Goal: Answer question/provide support: Share knowledge or assist other users

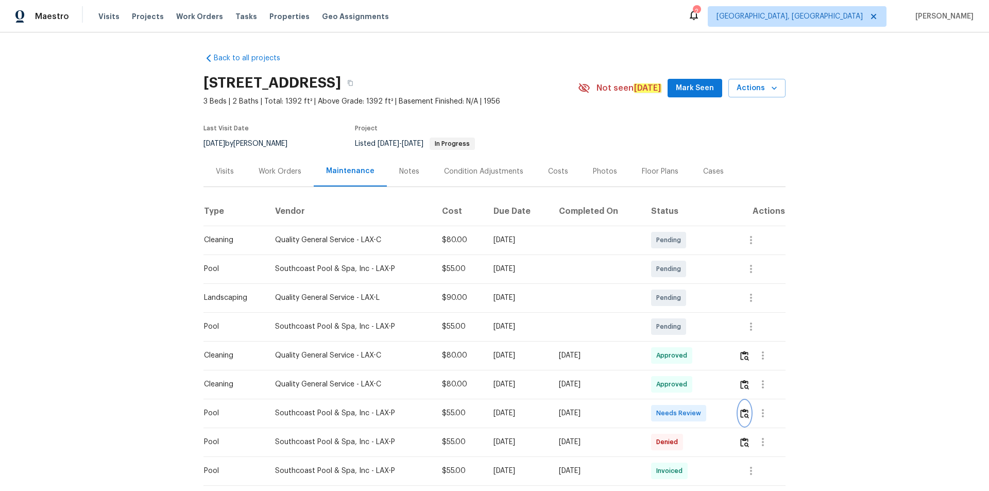
click at [739, 422] on button "button" at bounding box center [745, 413] width 12 height 25
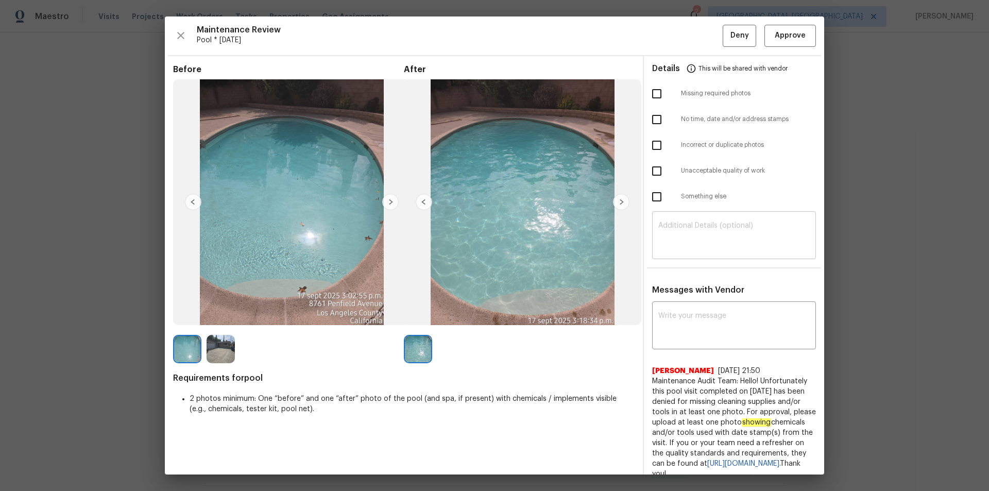
click at [721, 231] on textarea at bounding box center [733, 236] width 151 height 29
paste textarea "Maintenance Audit Team: Hello! Unfortunately this pool visit completed on 09/18…"
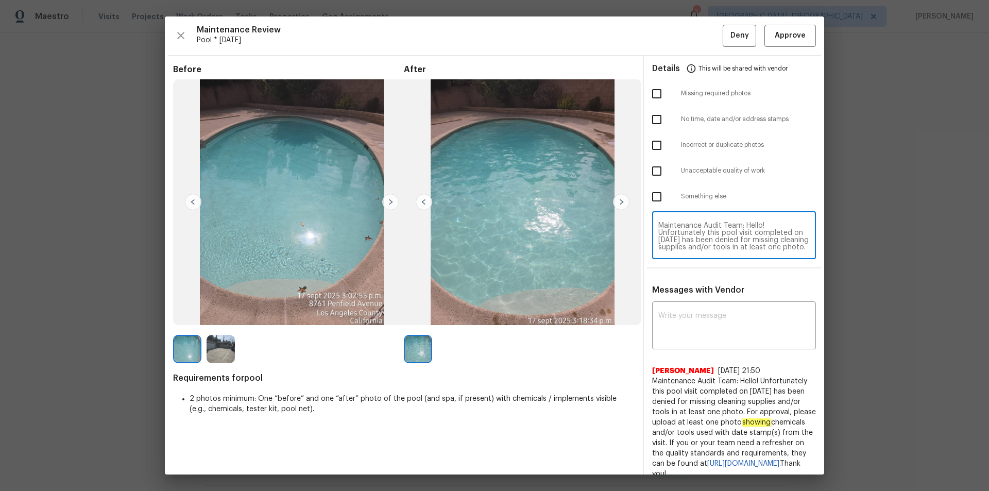
scroll to position [65, 0]
type textarea "Maintenance Audit Team: Hello! Unfortunately this pool visit completed on 09/18…"
paste textarea "Maintenance Audit Team: Hello! Unfortunately this pool visit completed on 09/18…"
click at [709, 331] on textarea "Maintenance Audit Team: Hello! Unfortunately this pool visit completed on 09/18…" at bounding box center [733, 326] width 151 height 29
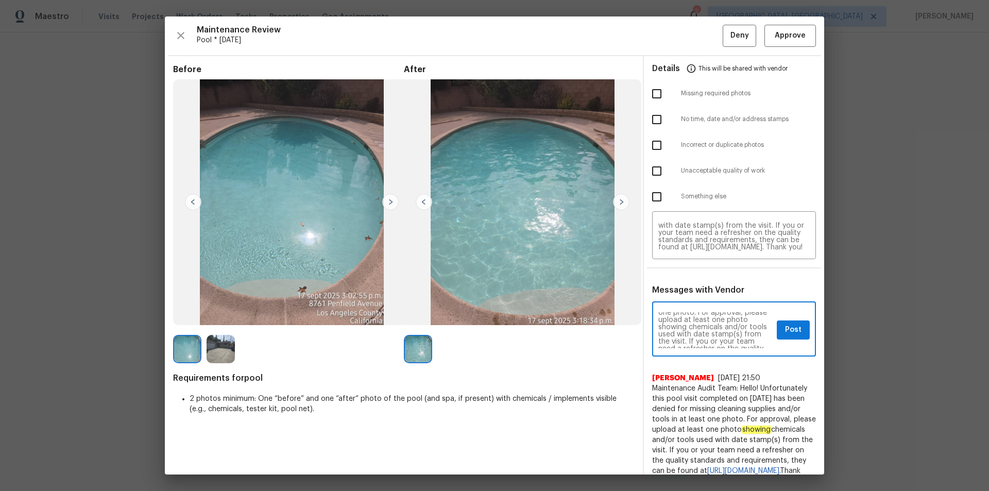
scroll to position [0, 0]
type textarea "Maintenance Audit Team: Hello! Unfortunately this pool visit completed on 09/18…"
click at [655, 188] on input "checkbox" at bounding box center [657, 197] width 22 height 22
checkbox input "true"
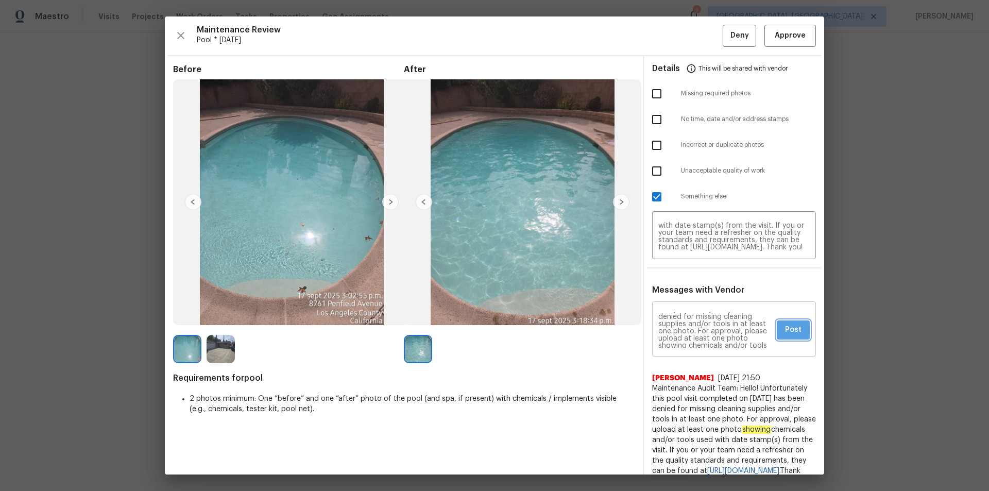
click at [785, 333] on span "Post" at bounding box center [793, 330] width 16 height 13
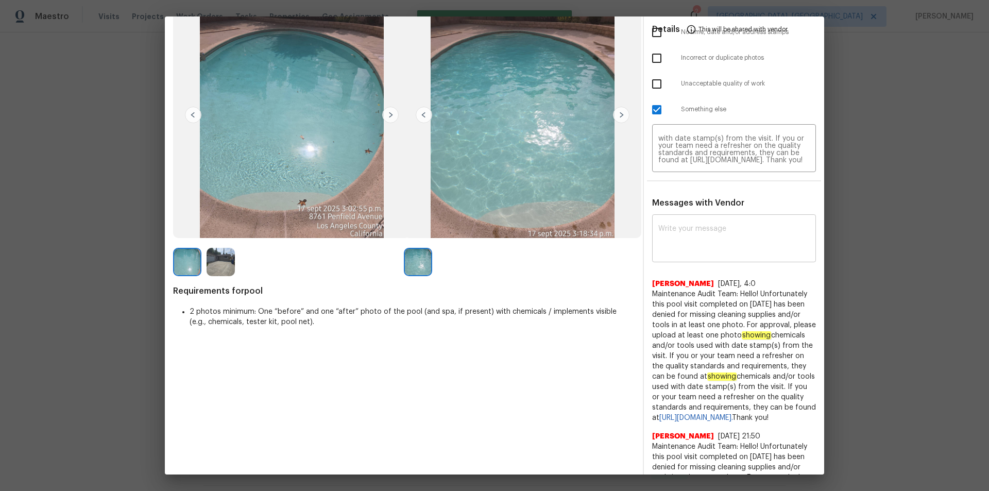
scroll to position [0, 0]
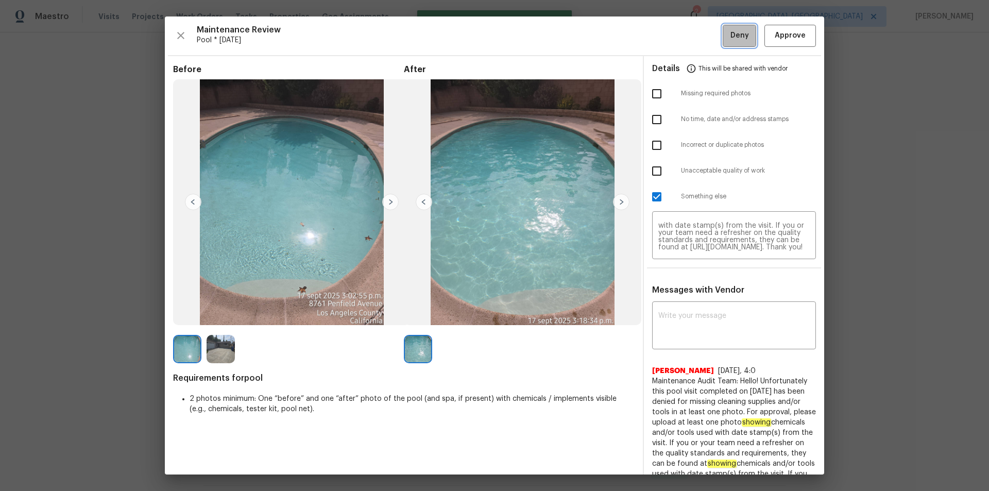
click at [732, 35] on span "Deny" at bounding box center [740, 35] width 19 height 13
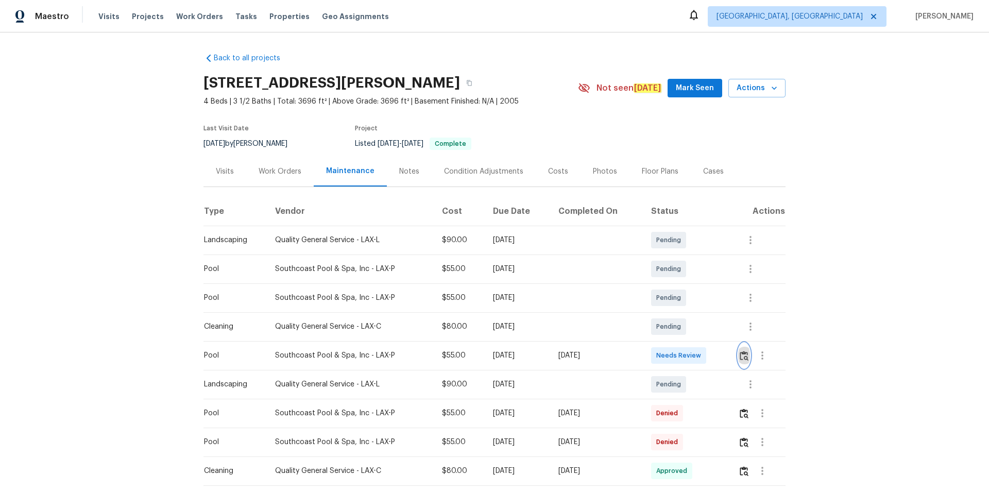
click at [748, 366] on button "button" at bounding box center [744, 355] width 12 height 25
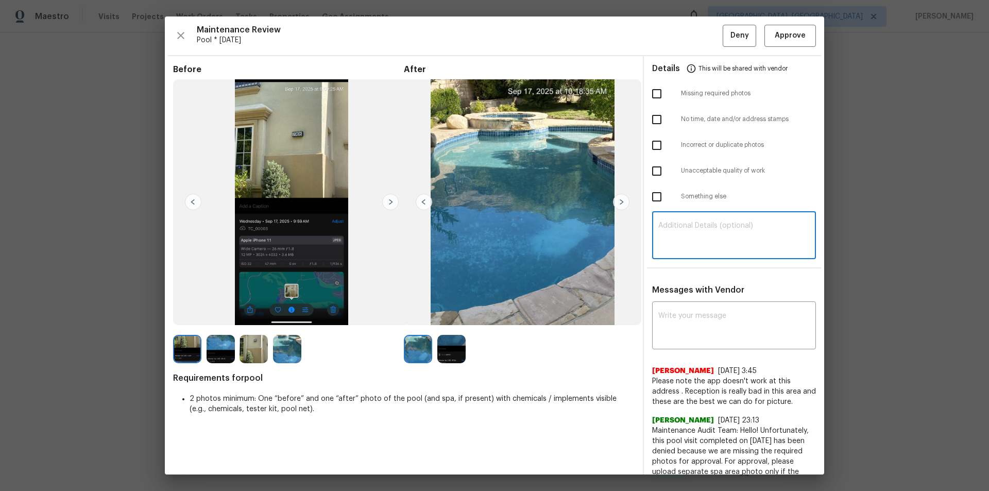
click at [740, 235] on textarea at bounding box center [733, 236] width 151 height 29
paste textarea "Maintenance Audit Team: Hello! Unfortunately, this pool visit completed on 09/1…"
type textarea "Maintenance Audit Team: Hello! Unfortunately, this pool visit completed on 09/1…"
click at [711, 319] on textarea at bounding box center [733, 326] width 151 height 29
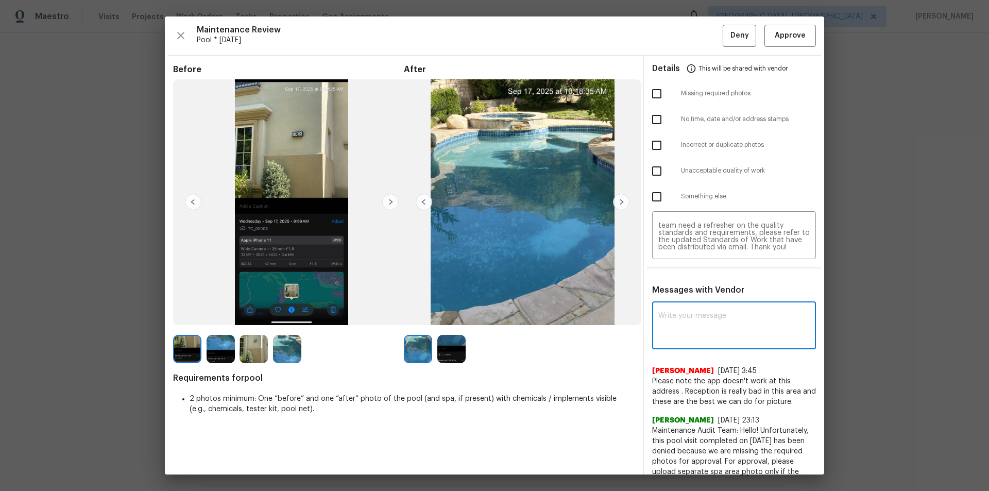
paste textarea "Maintenance Audit Team: Hello! Unfortunately, this pool visit completed on 09/1…"
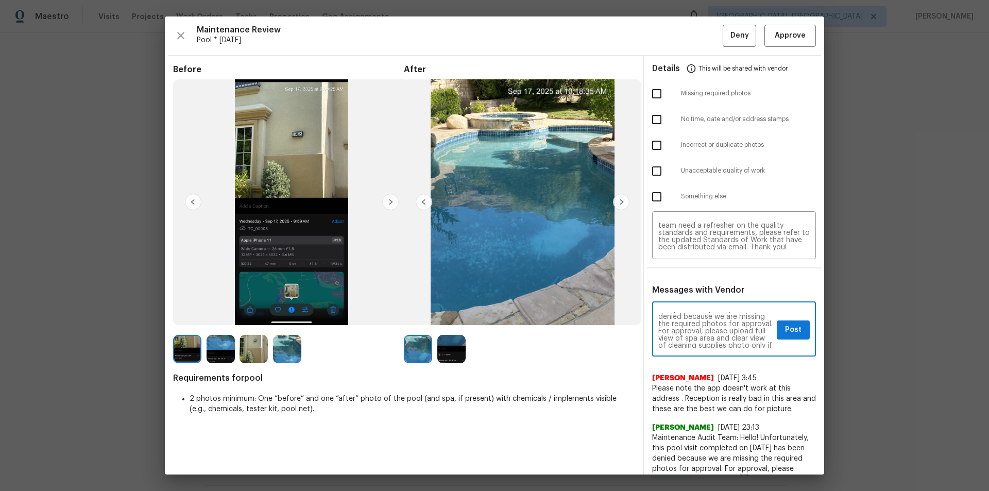
scroll to position [41, 0]
type textarea "Maintenance Audit Team: Hello! Unfortunately, this pool visit completed on 09/1…"
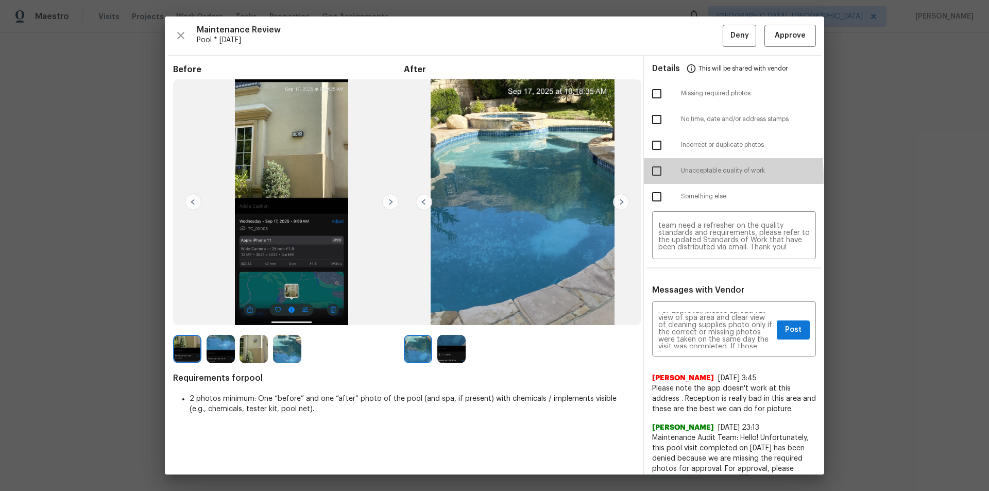
click at [655, 177] on input "checkbox" at bounding box center [657, 171] width 22 height 22
click at [655, 166] on input "checkbox" at bounding box center [657, 171] width 22 height 22
checkbox input "false"
click at [654, 195] on input "checkbox" at bounding box center [657, 197] width 22 height 22
checkbox input "true"
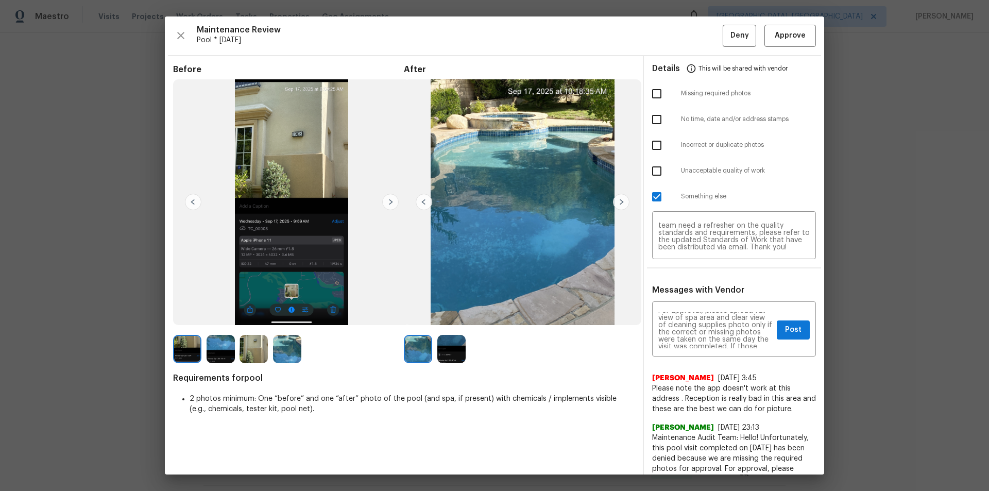
click at [649, 94] on input "checkbox" at bounding box center [657, 94] width 22 height 22
checkbox input "true"
click at [785, 330] on span "Post" at bounding box center [793, 330] width 16 height 13
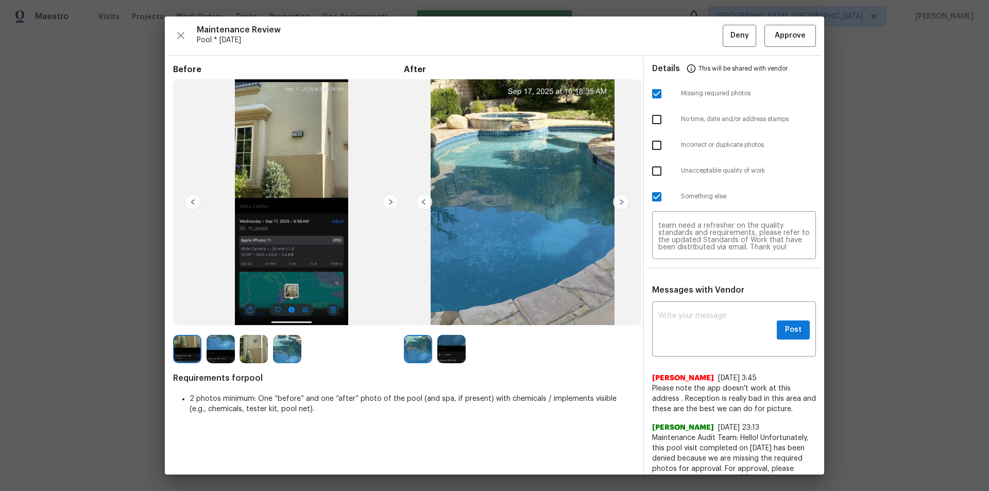
scroll to position [0, 0]
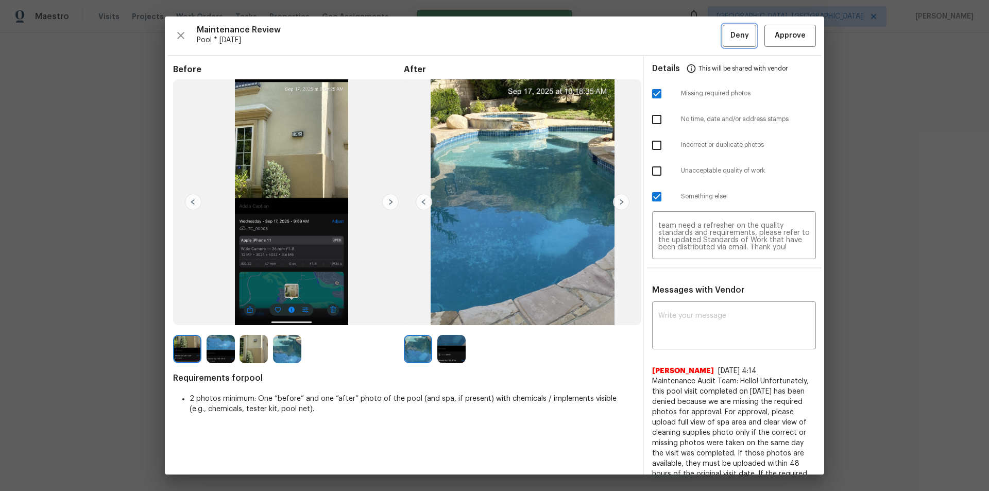
drag, startPoint x: 737, startPoint y: 31, endPoint x: 768, endPoint y: 120, distance: 93.4
click at [737, 30] on span "Deny" at bounding box center [740, 35] width 19 height 13
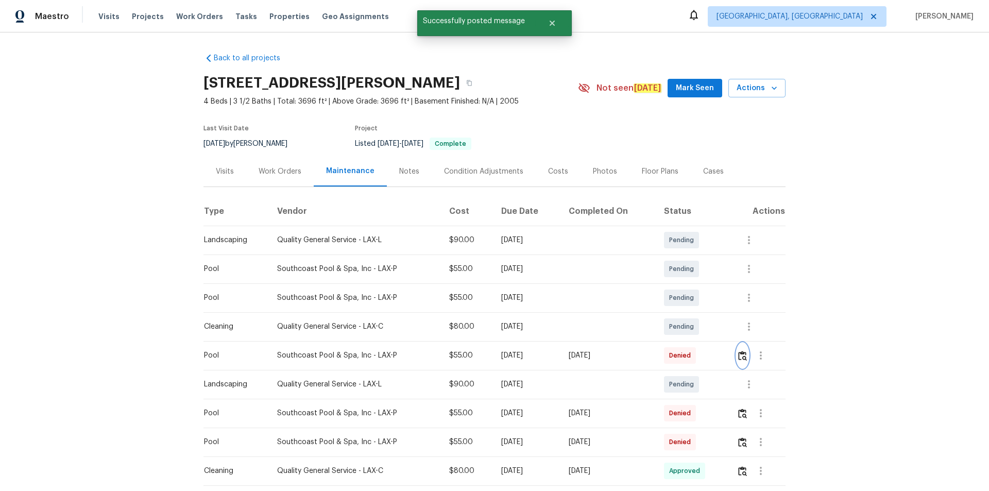
click at [741, 368] on button "button" at bounding box center [743, 355] width 12 height 25
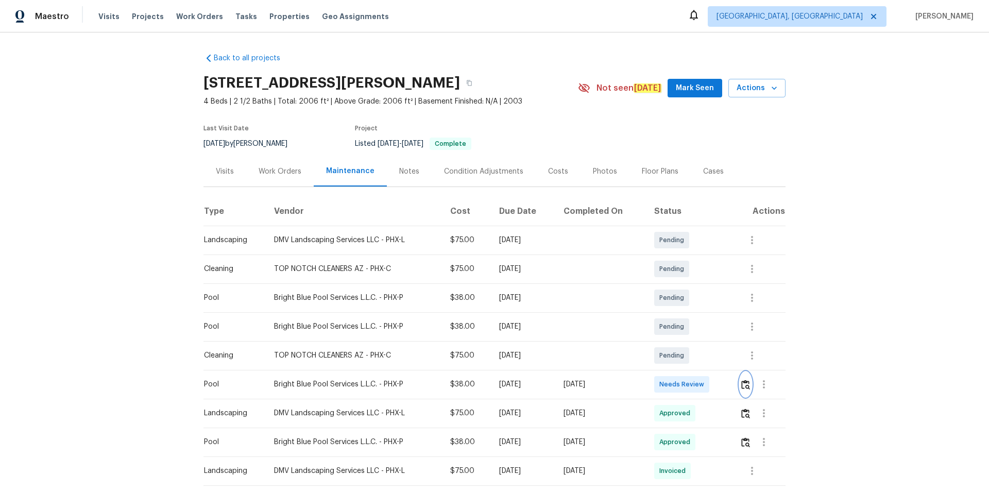
click at [743, 382] on img "button" at bounding box center [745, 385] width 9 height 10
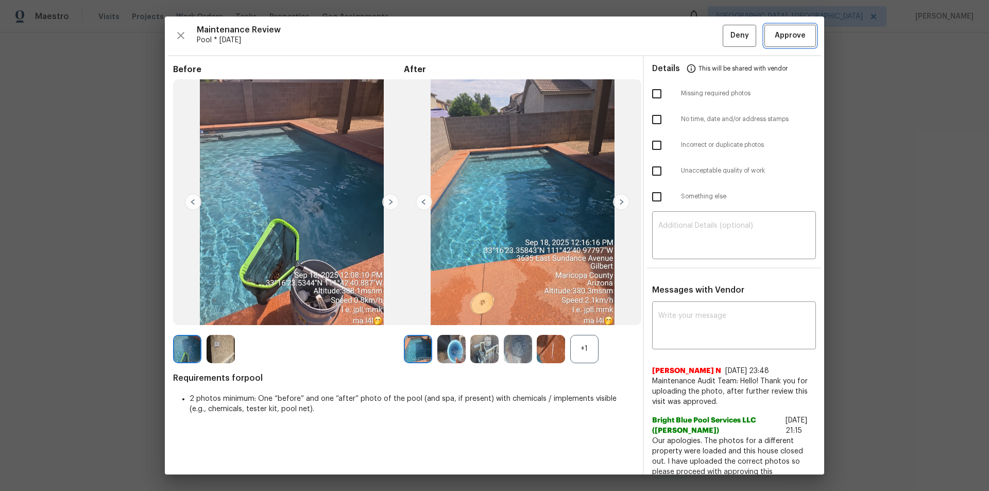
click at [787, 31] on span "Approve" at bounding box center [790, 35] width 31 height 13
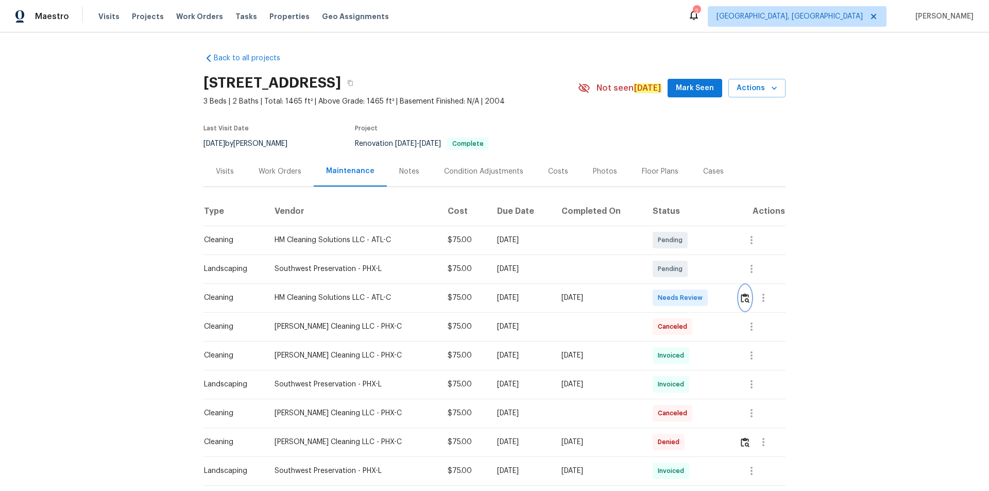
click at [703, 298] on img "button" at bounding box center [745, 298] width 9 height 10
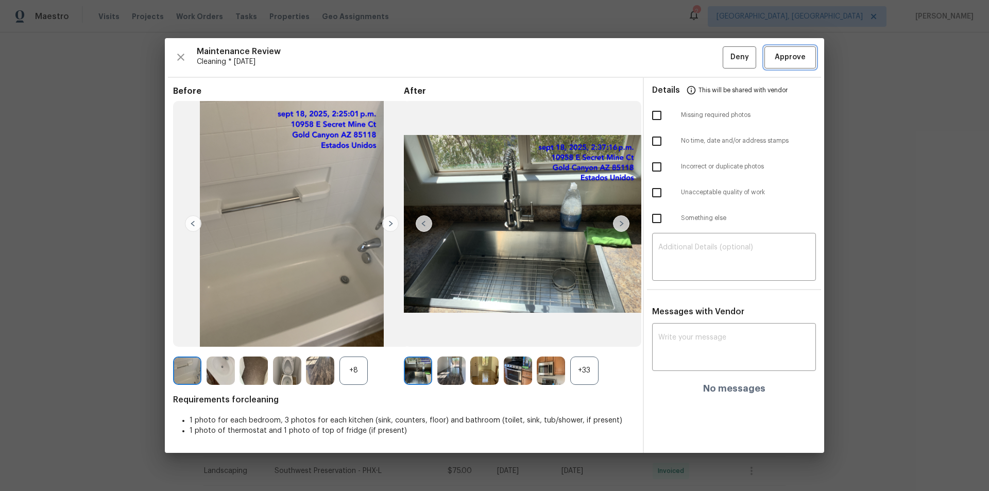
click at [703, 50] on button "Approve" at bounding box center [791, 57] width 52 height 22
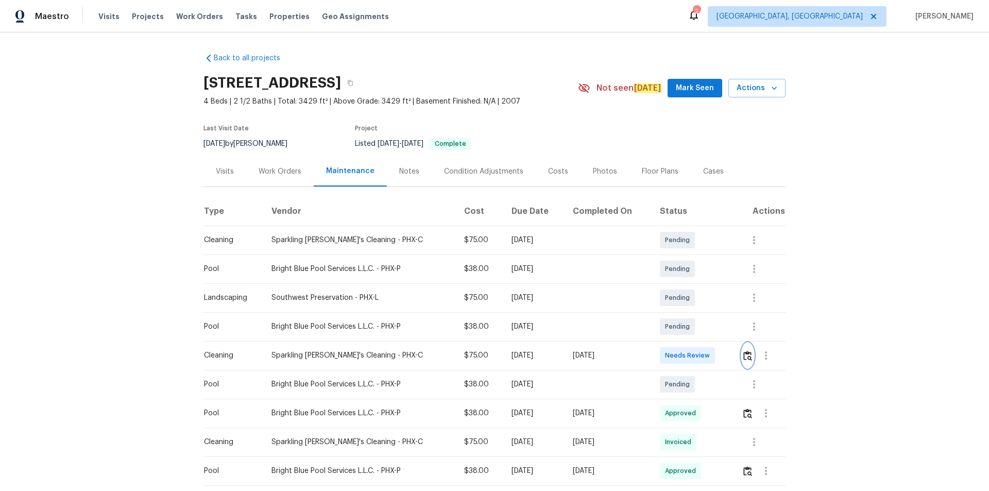
click at [703, 330] on img "button" at bounding box center [747, 356] width 9 height 10
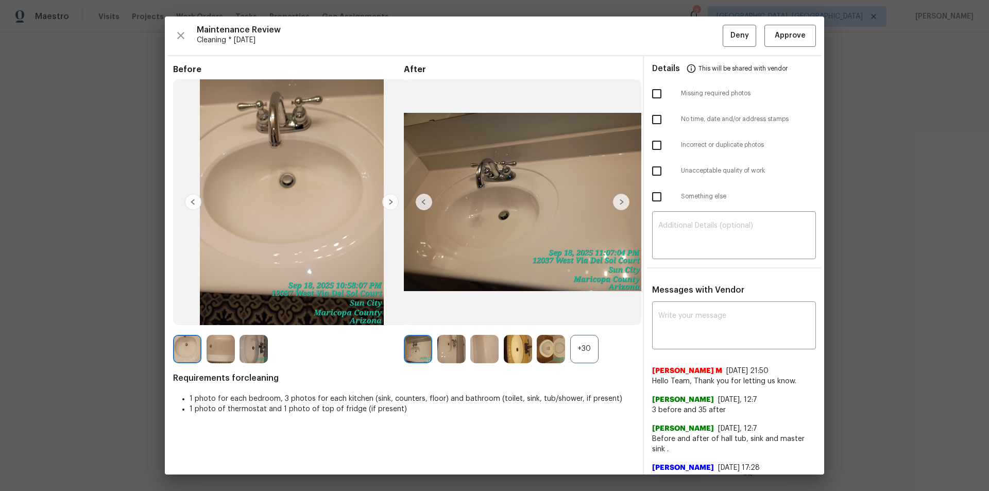
drag, startPoint x: 716, startPoint y: 287, endPoint x: 718, endPoint y: 266, distance: 21.2
click at [703, 235] on textarea at bounding box center [733, 236] width 151 height 29
paste textarea "Maintenance Audit Team: Hello! Unfortunately, this cleaning visit completed on …"
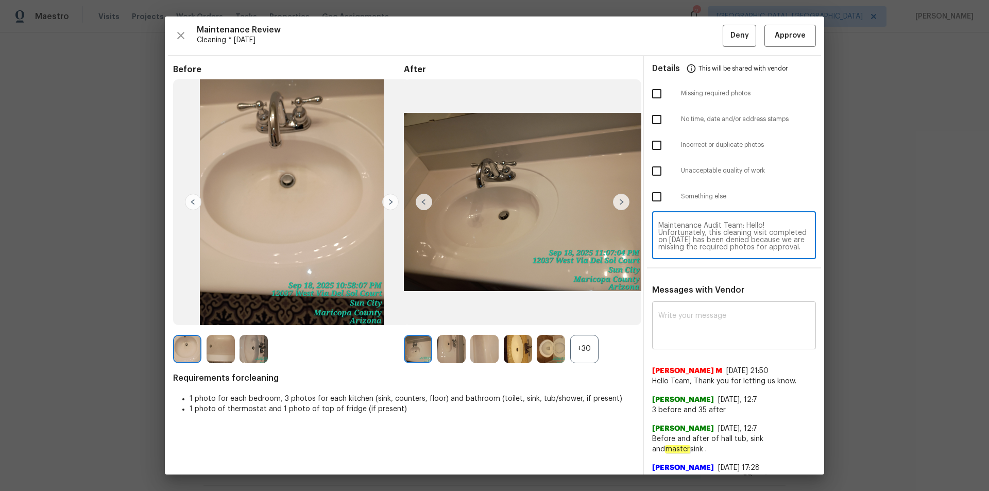
scroll to position [101, 0]
type textarea "Maintenance Audit Team: Hello! Unfortunately, this cleaning visit completed on …"
click at [683, 330] on div "x ​" at bounding box center [734, 326] width 164 height 45
paste textarea "Maintenance Audit Team: Hello! Unfortunately, this cleaning visit completed on …"
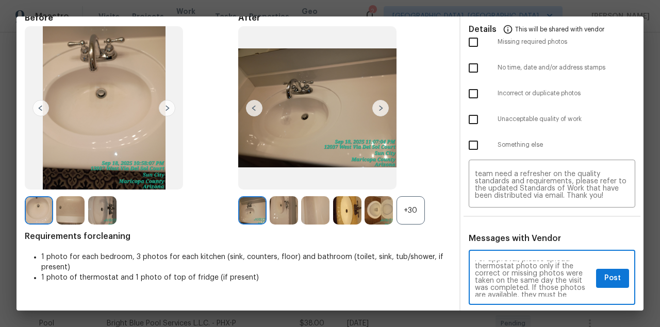
scroll to position [0, 0]
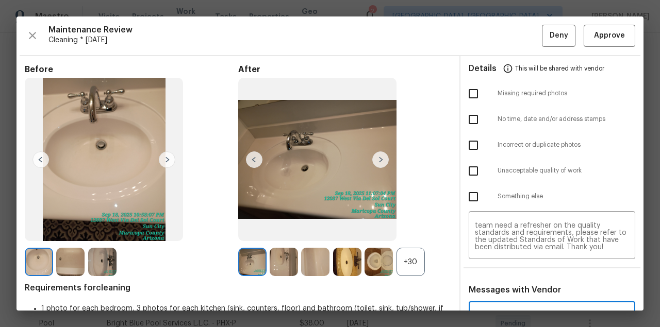
type textarea "Maintenance Audit Team: Hello! Unfortunately, this cleaning visit completed on …"
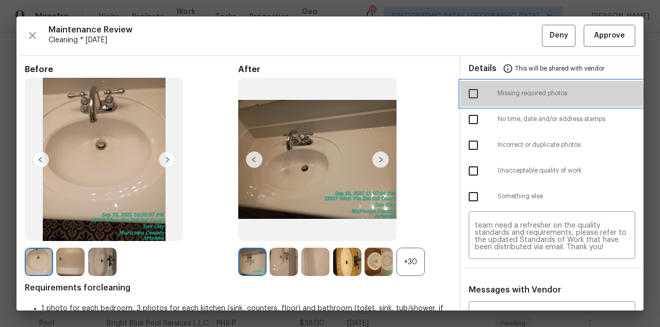
click at [481, 94] on div at bounding box center [482, 94] width 29 height 22
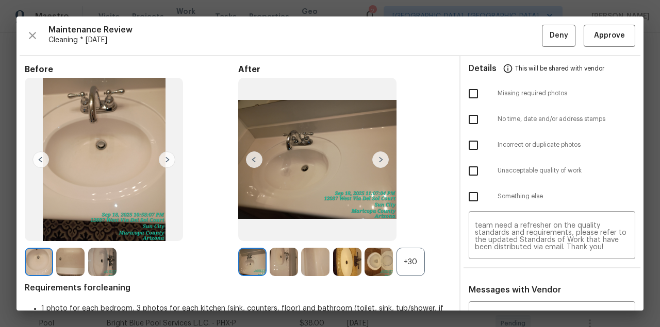
drag, startPoint x: 467, startPoint y: 93, endPoint x: 482, endPoint y: 120, distance: 30.4
click at [468, 93] on input "checkbox" at bounding box center [473, 94] width 22 height 22
checkbox input "true"
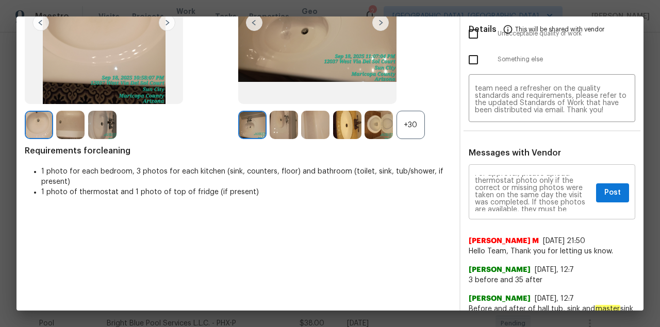
scroll to position [137, 0]
click at [611, 193] on span "Post" at bounding box center [612, 193] width 16 height 13
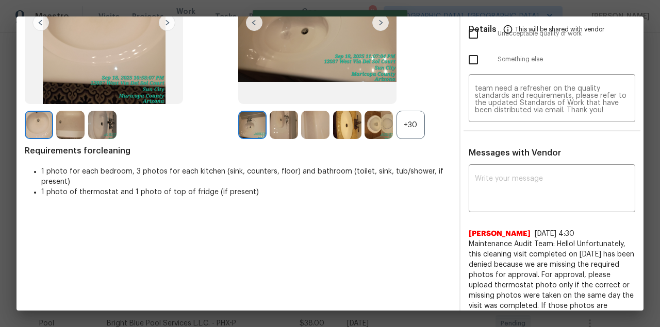
scroll to position [0, 0]
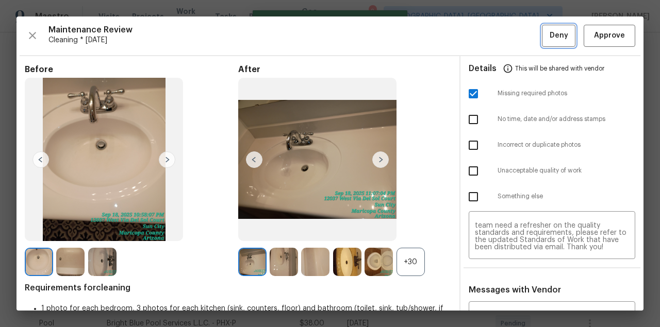
click at [556, 34] on span "Deny" at bounding box center [558, 35] width 19 height 13
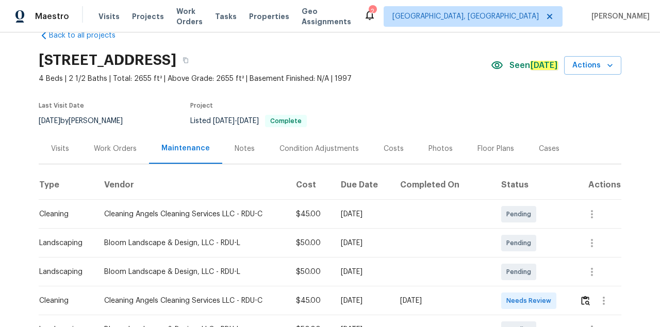
scroll to position [69, 0]
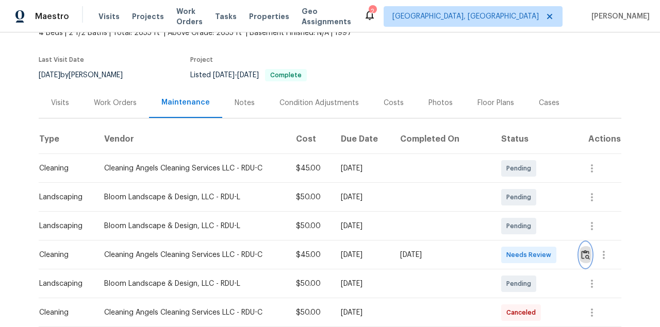
click at [585, 252] on img "button" at bounding box center [585, 255] width 9 height 10
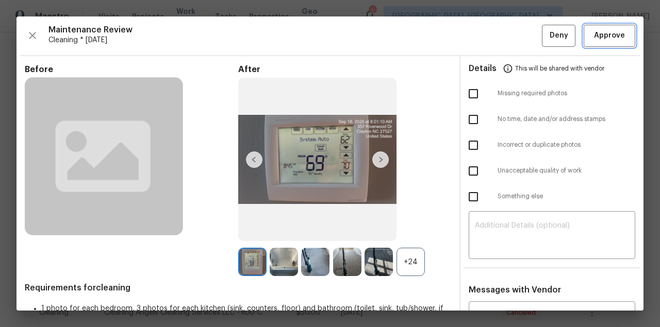
click at [610, 35] on span "Approve" at bounding box center [609, 35] width 31 height 13
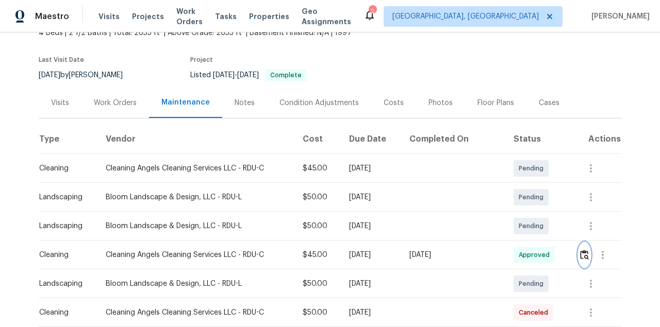
scroll to position [0, 0]
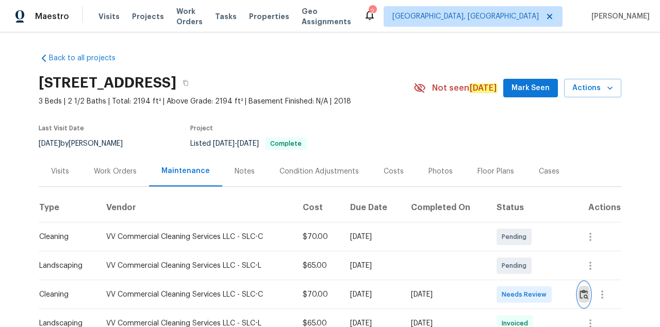
click at [469, 219] on img "button" at bounding box center [583, 295] width 9 height 10
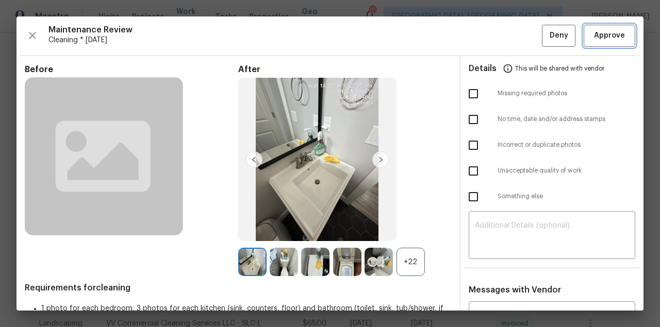
click at [469, 38] on span "Approve" at bounding box center [609, 35] width 31 height 13
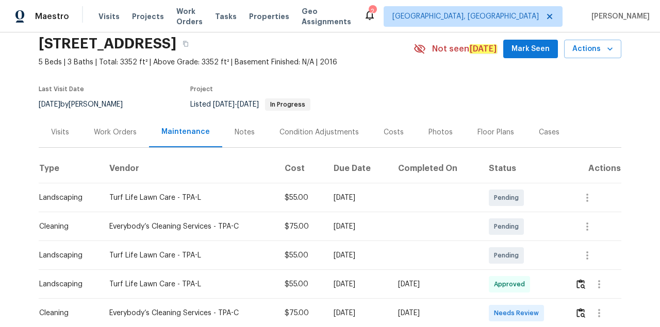
scroll to position [137, 0]
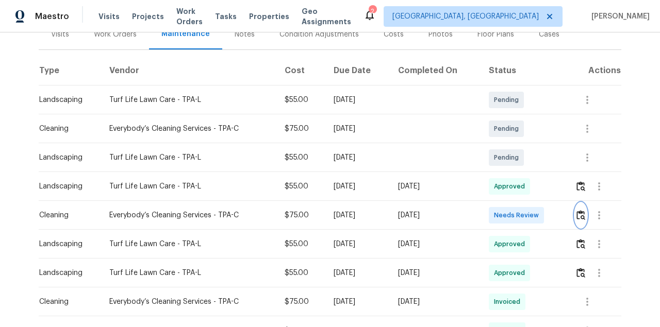
click at [469, 210] on img "button" at bounding box center [580, 215] width 9 height 10
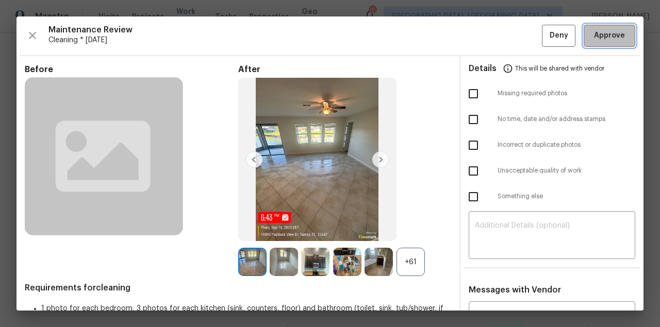
click at [469, 38] on span "Approve" at bounding box center [609, 35] width 31 height 13
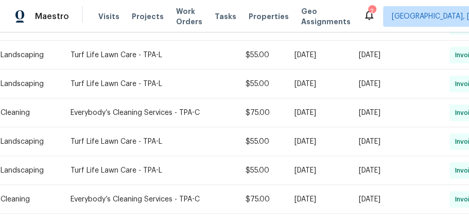
scroll to position [412, 0]
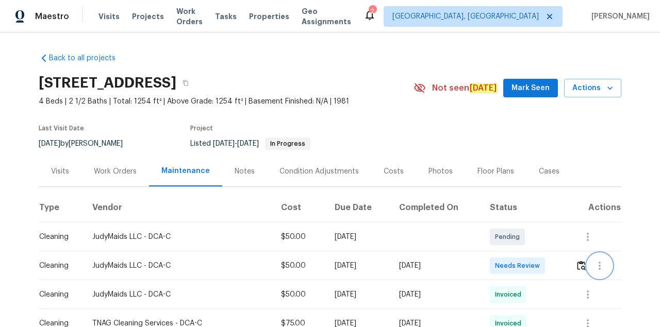
click at [469, 219] on button "button" at bounding box center [599, 265] width 25 height 25
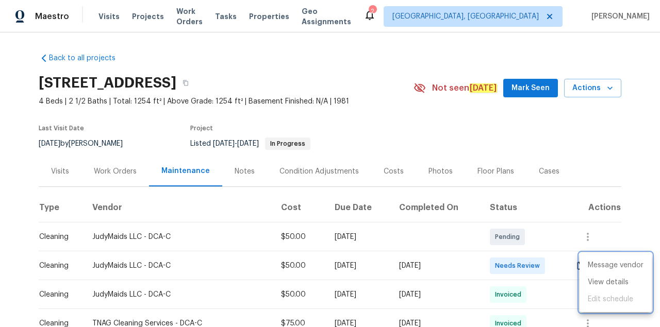
click at [469, 219] on div at bounding box center [330, 163] width 660 height 327
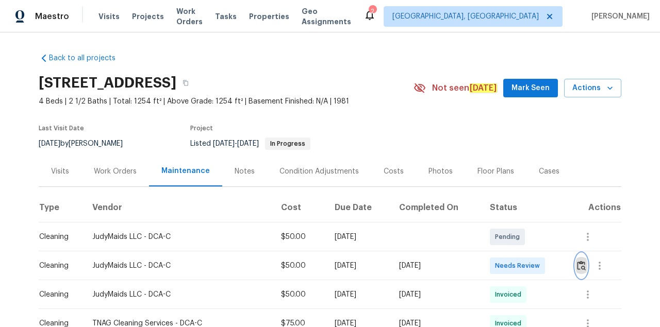
click at [469, 219] on img "button" at bounding box center [581, 266] width 9 height 10
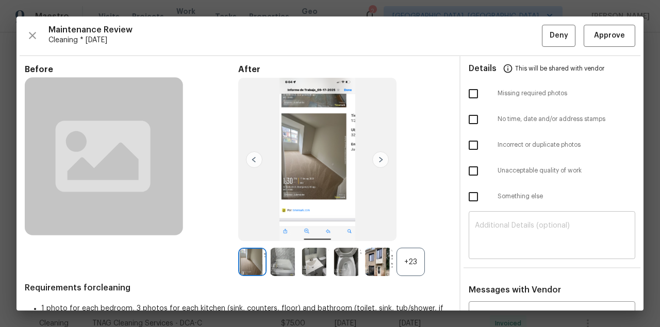
click at [469, 219] on textarea at bounding box center [552, 236] width 154 height 29
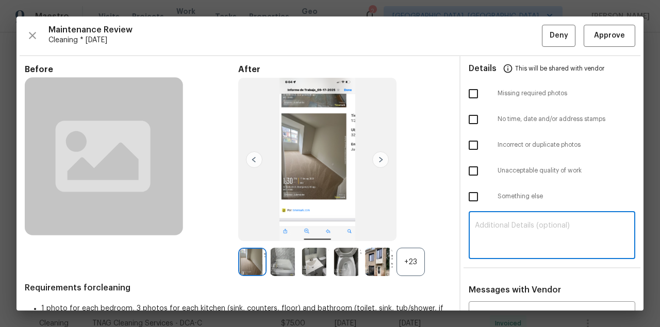
paste textarea "Maintenance Audit Team: Hello! Unfortunately, this cleaning visit completed on …"
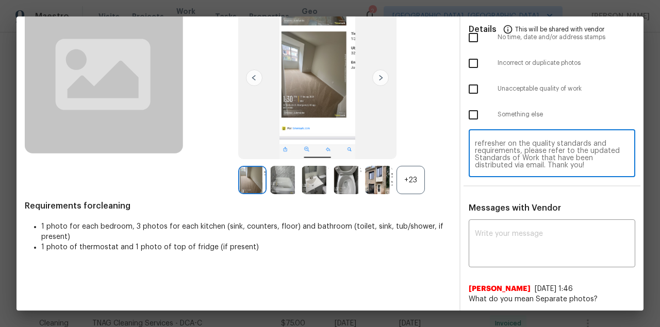
scroll to position [172, 0]
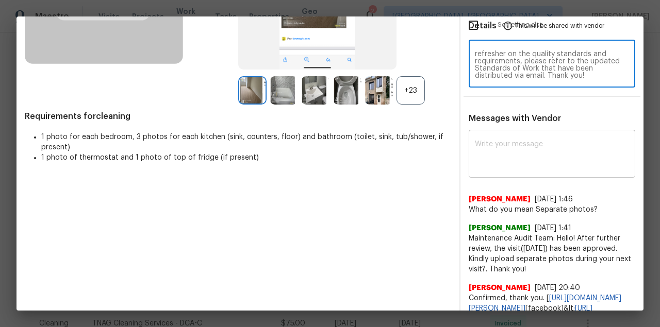
type textarea "Maintenance Audit Team: Hello! Unfortunately, this cleaning visit completed on …"
click at [469, 138] on div "x ​" at bounding box center [551, 154] width 166 height 45
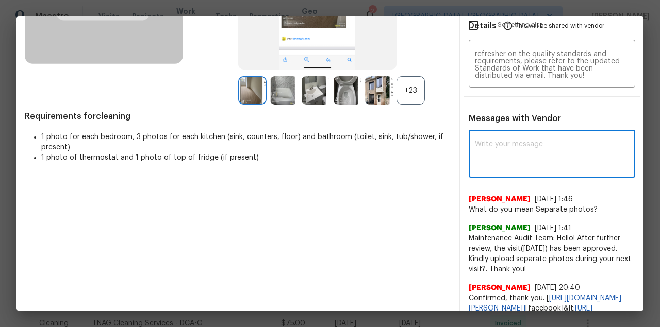
paste textarea "Maintenance Audit Team: Hello! Unfortunately, this cleaning visit completed on …"
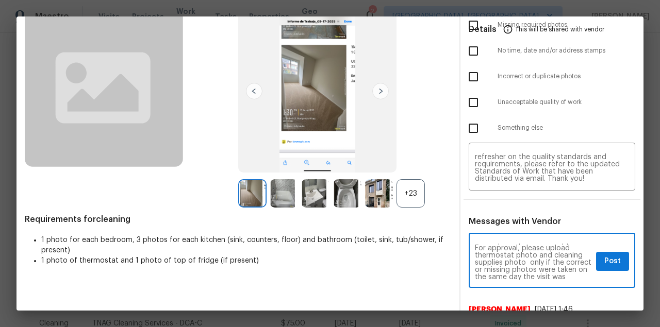
scroll to position [0, 0]
type textarea "Maintenance Audit Team: Hello! Unfortunately, this cleaning visit completed on …"
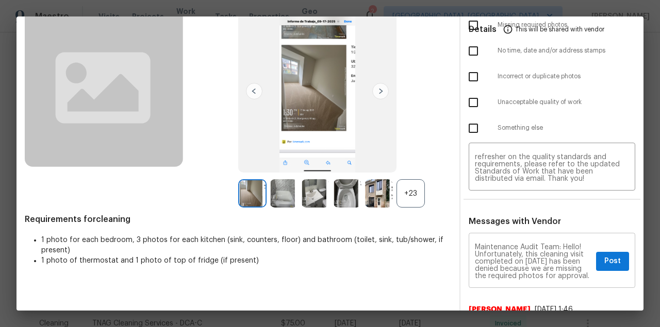
click at [469, 219] on div "Maintenance Audit Team: Hello! Unfortunately, this cleaning visit completed on …" at bounding box center [551, 261] width 166 height 53
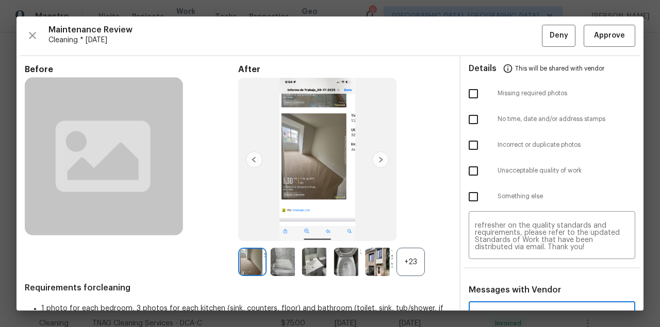
click at [462, 92] on input "checkbox" at bounding box center [473, 94] width 22 height 22
checkbox input "true"
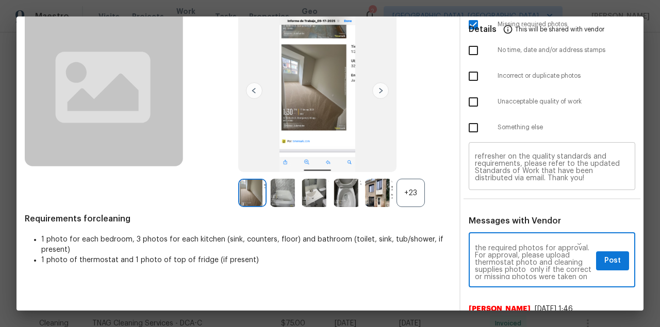
scroll to position [69, 0]
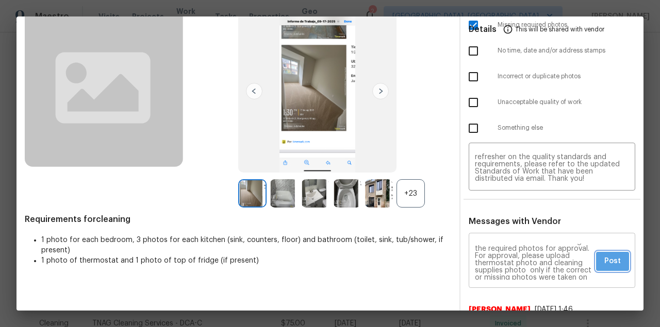
click at [469, 219] on span "Post" at bounding box center [612, 261] width 16 height 13
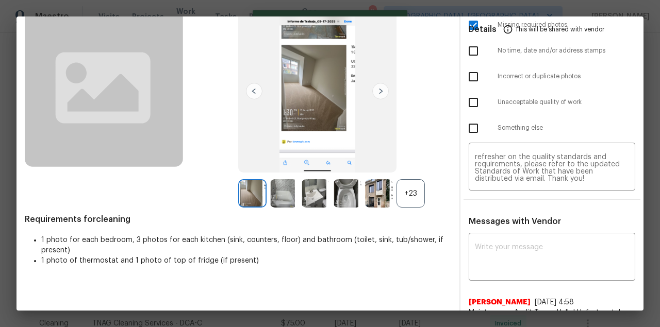
scroll to position [0, 0]
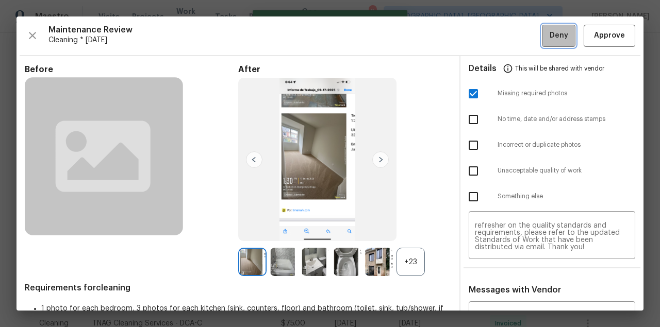
drag, startPoint x: 555, startPoint y: 32, endPoint x: 583, endPoint y: 87, distance: 61.3
click at [469, 32] on span "Deny" at bounding box center [558, 35] width 19 height 13
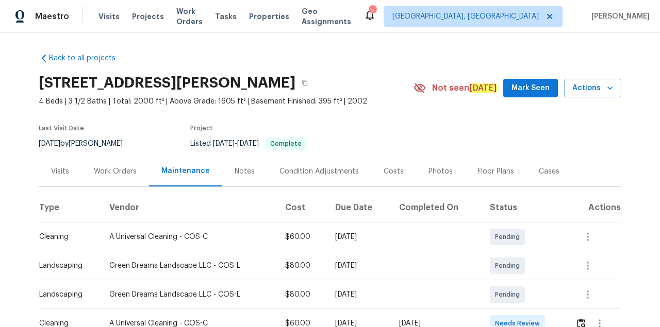
scroll to position [103, 0]
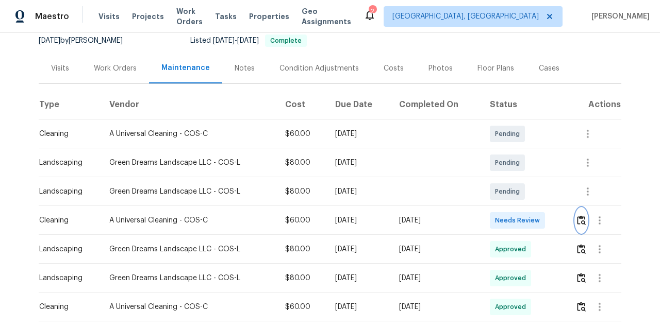
click at [469, 218] on img "button" at bounding box center [581, 220] width 9 height 10
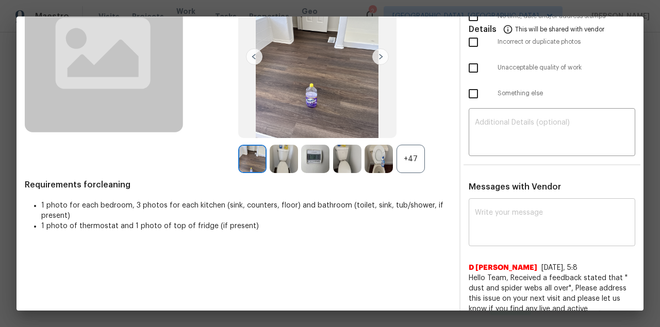
click at [469, 215] on textarea at bounding box center [552, 223] width 154 height 29
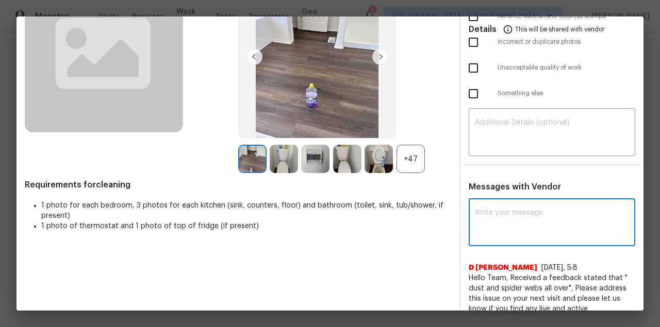
paste textarea "Maintenance Audit Team: Hello! After further review the visit has been approved…"
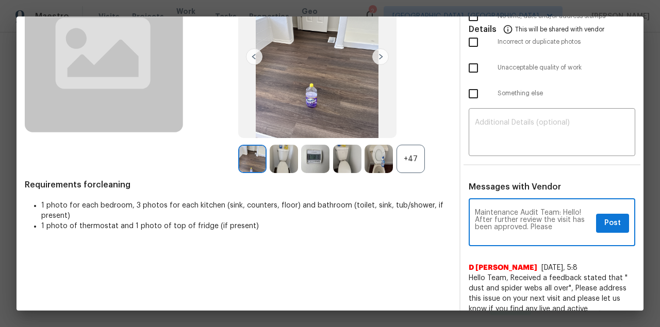
click at [469, 219] on textarea "Maintenance Audit Team: Hello! After further review the visit has been approved…" at bounding box center [533, 223] width 117 height 29
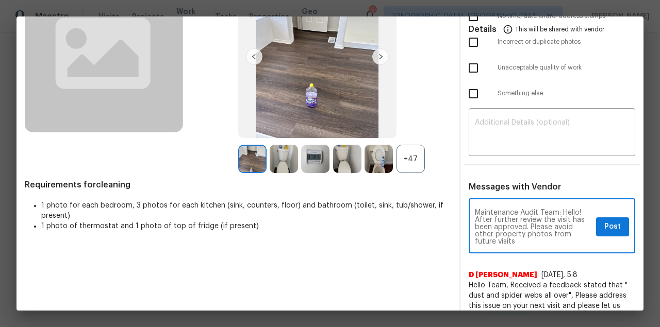
scroll to position [7, 0]
click at [469, 219] on textarea "Maintenance Audit Team: Hello! After further review the visit has been approved…" at bounding box center [533, 227] width 117 height 36
type textarea "Maintenance Audit Team: Hello! After further review the visit has been approved…"
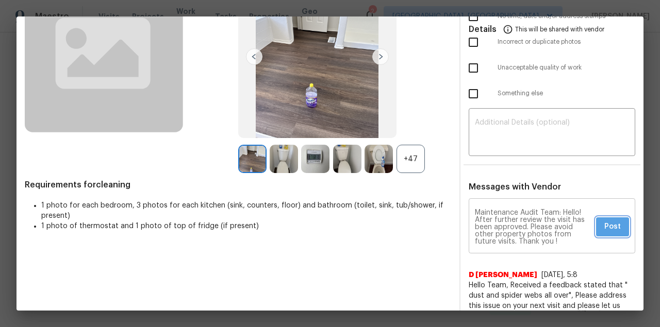
click at [469, 219] on button "Post" at bounding box center [612, 226] width 33 height 19
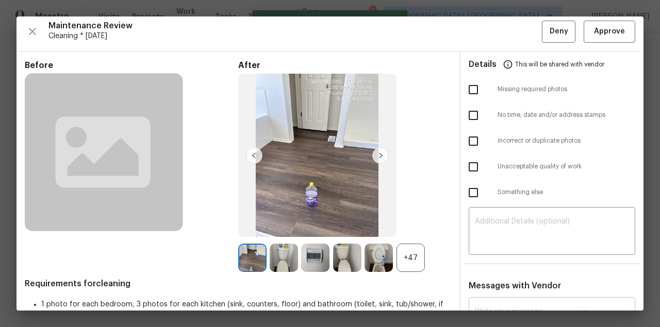
scroll to position [0, 0]
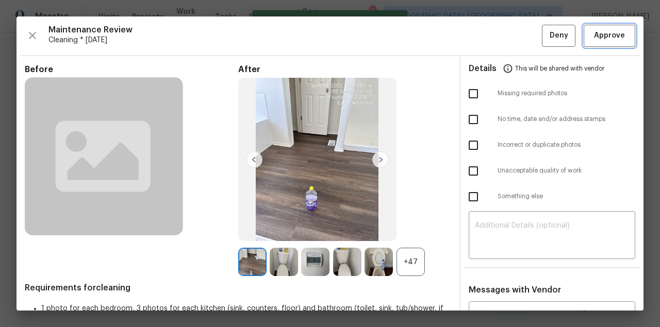
click at [469, 35] on button "Approve" at bounding box center [609, 36] width 52 height 22
